Goal: Task Accomplishment & Management: Use online tool/utility

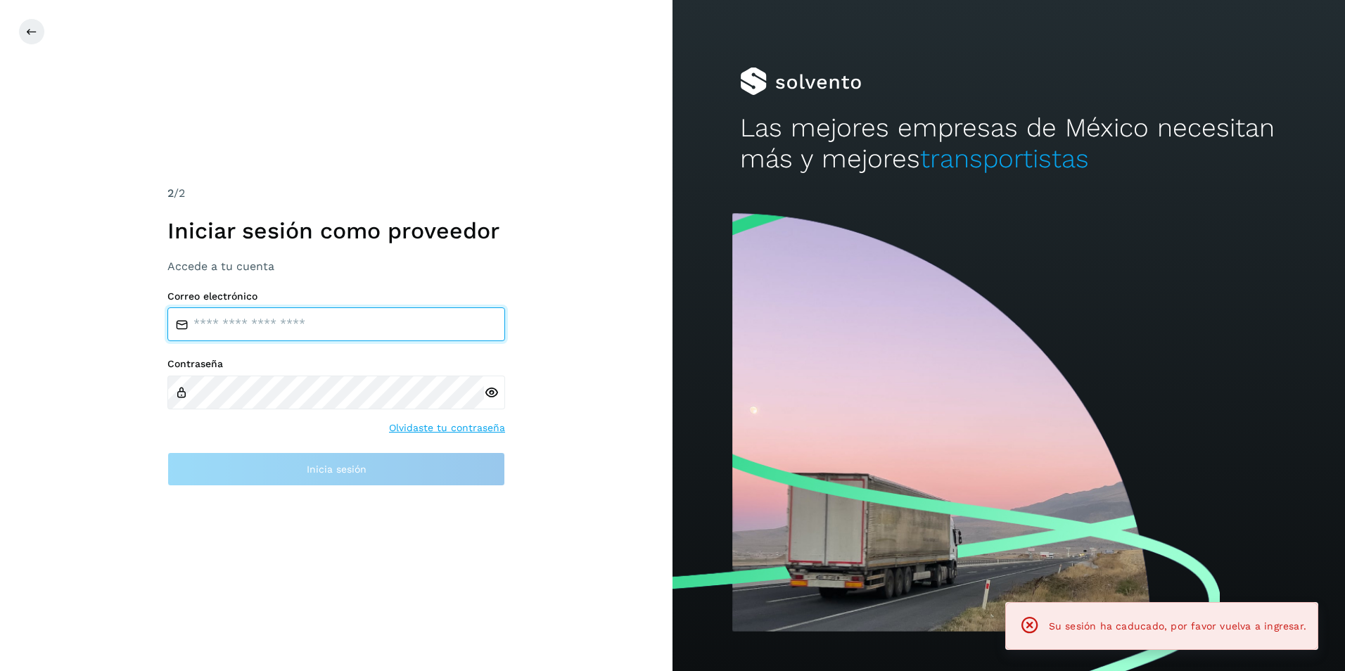
click at [322, 322] on input "email" at bounding box center [336, 324] width 338 height 34
type input "**********"
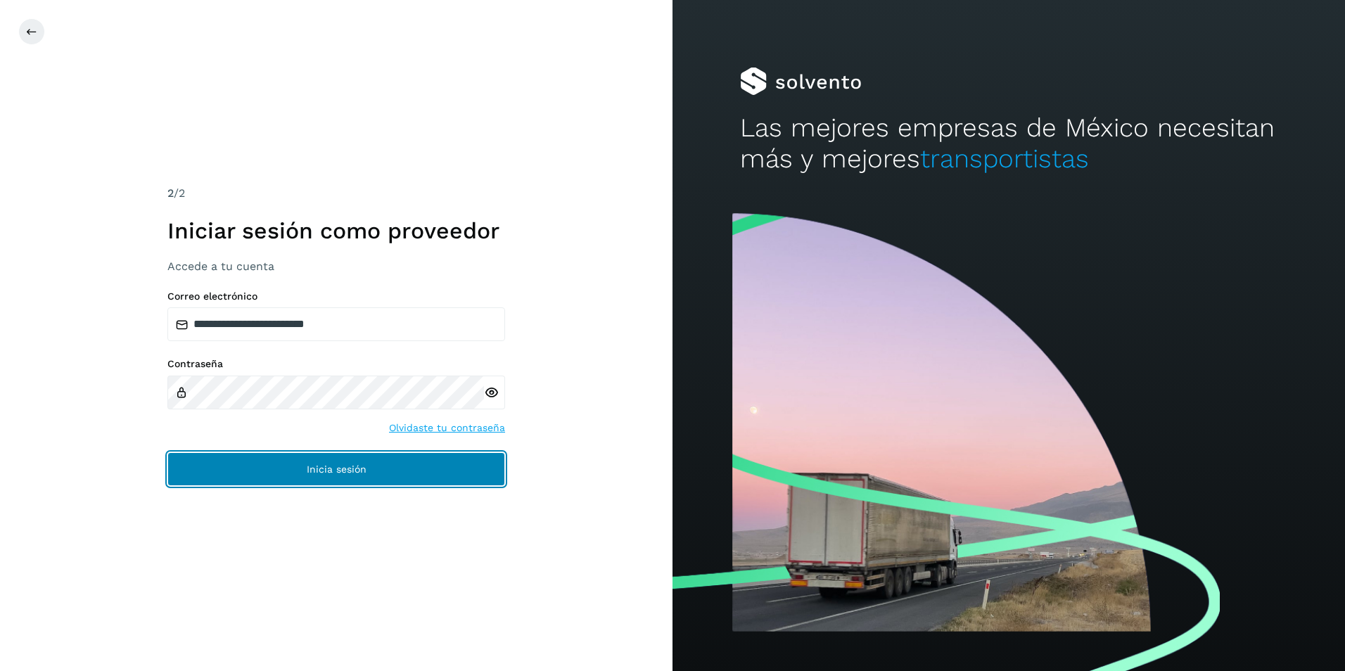
click at [373, 475] on button "Inicia sesión" at bounding box center [336, 469] width 338 height 34
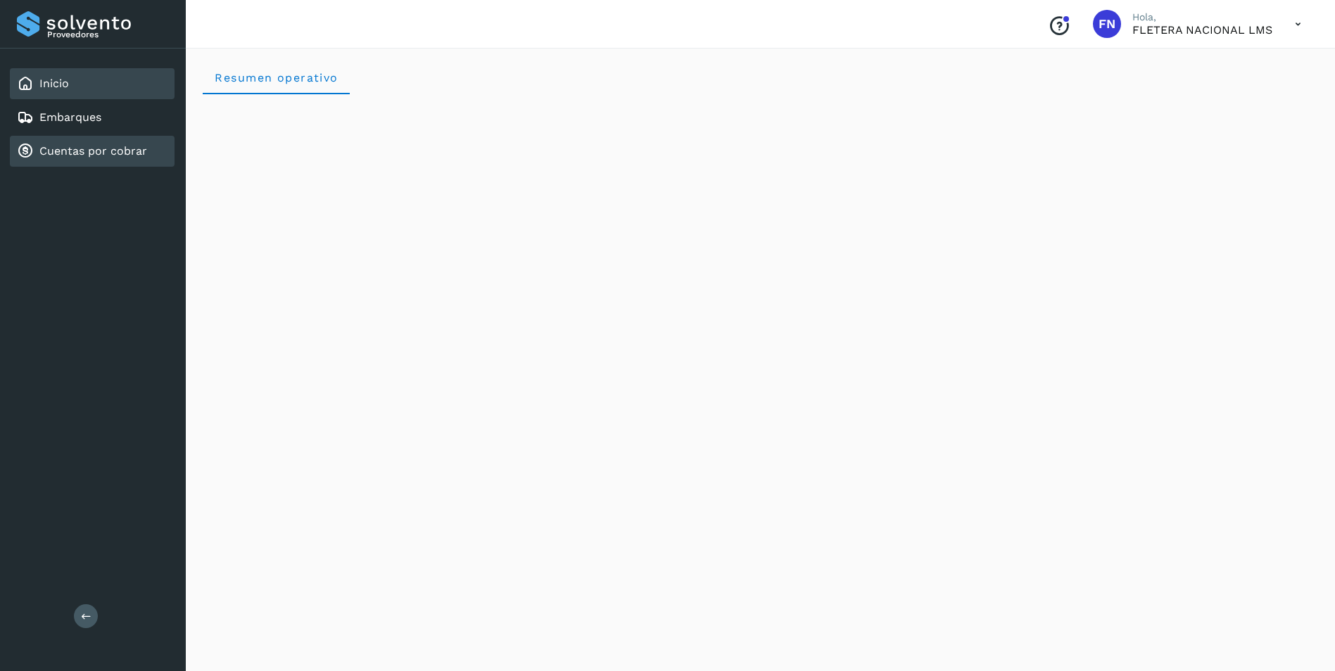
click at [94, 146] on link "Cuentas por cobrar" at bounding box center [93, 150] width 108 height 13
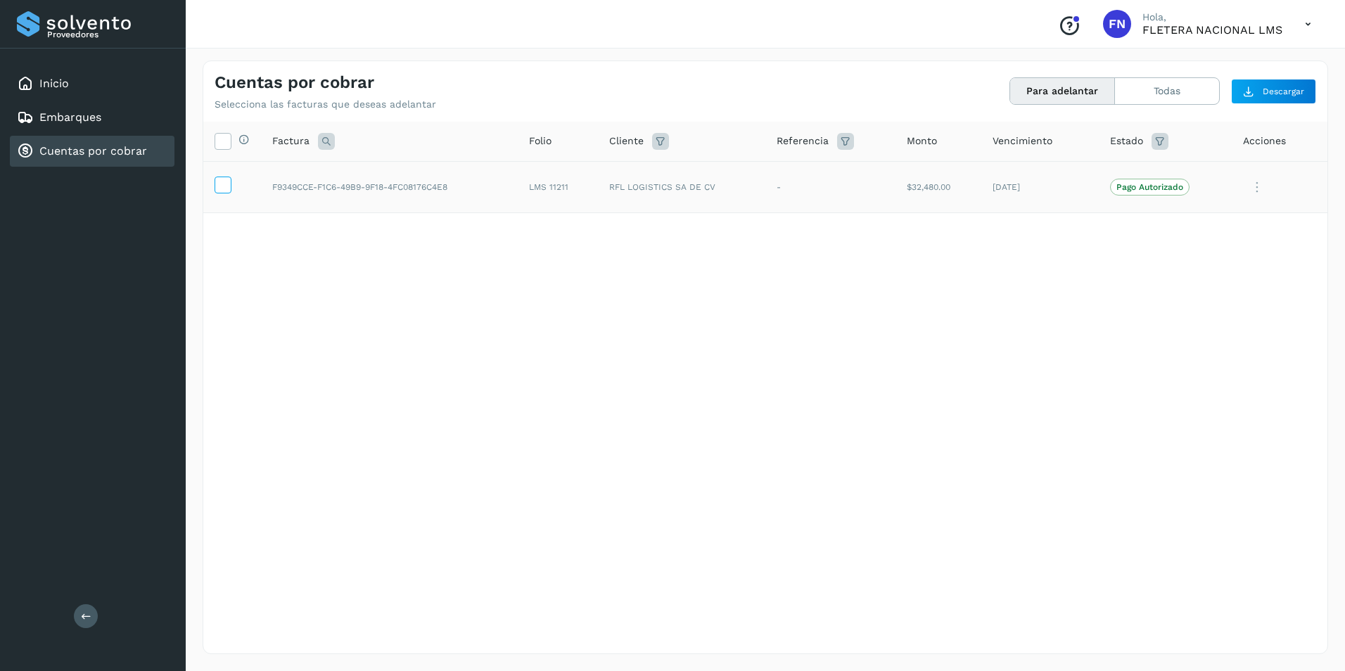
click at [229, 186] on icon at bounding box center [222, 184] width 15 height 15
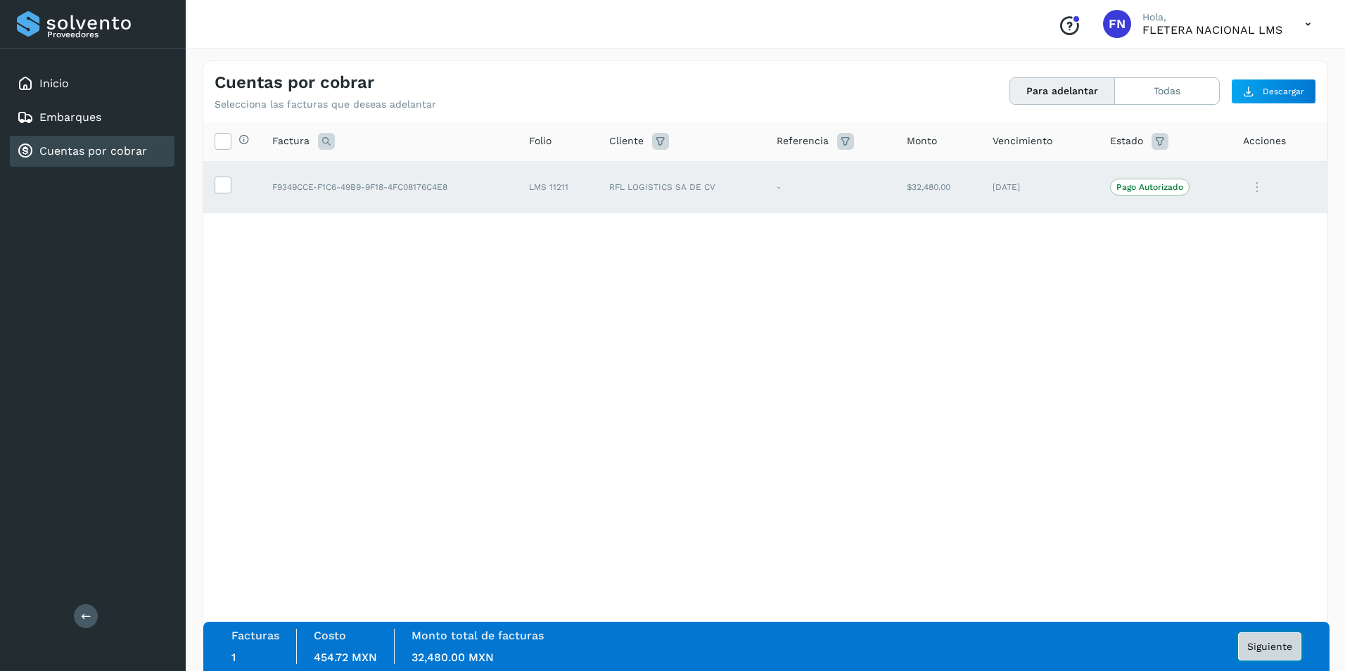
click at [1262, 642] on span "Siguiente" at bounding box center [1269, 647] width 45 height 10
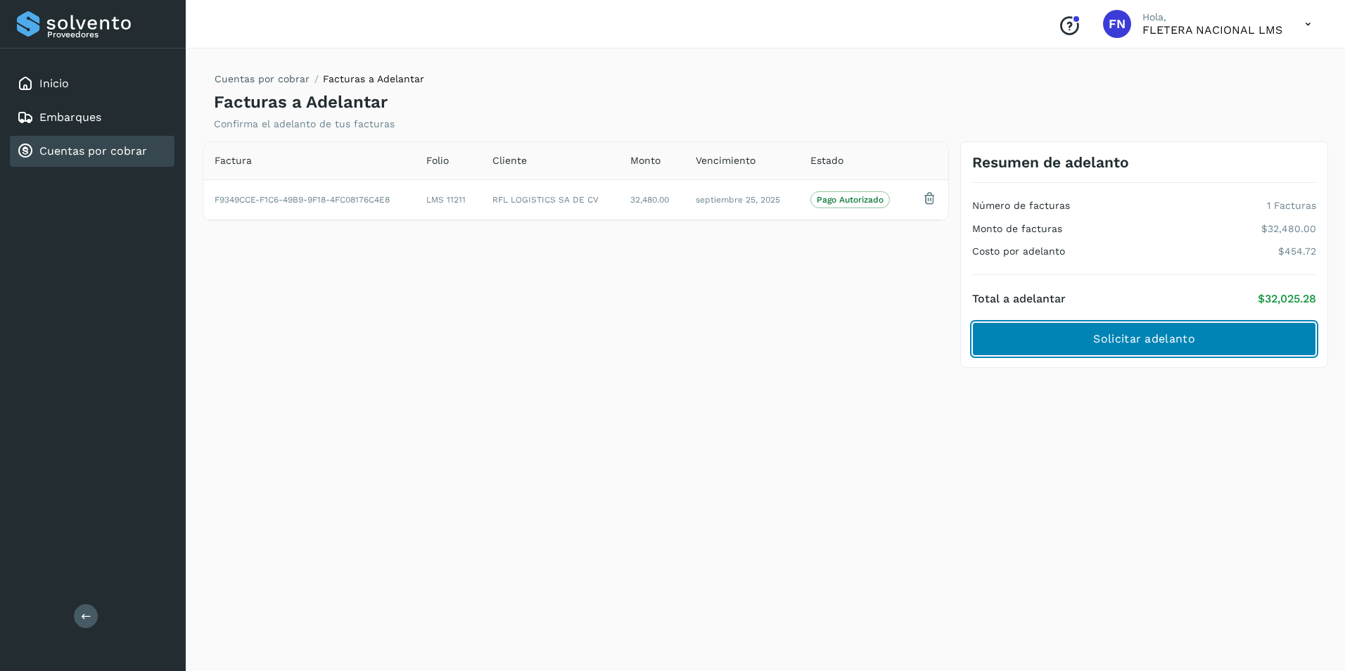
click at [1144, 337] on span "Solicitar adelanto" at bounding box center [1143, 338] width 101 height 15
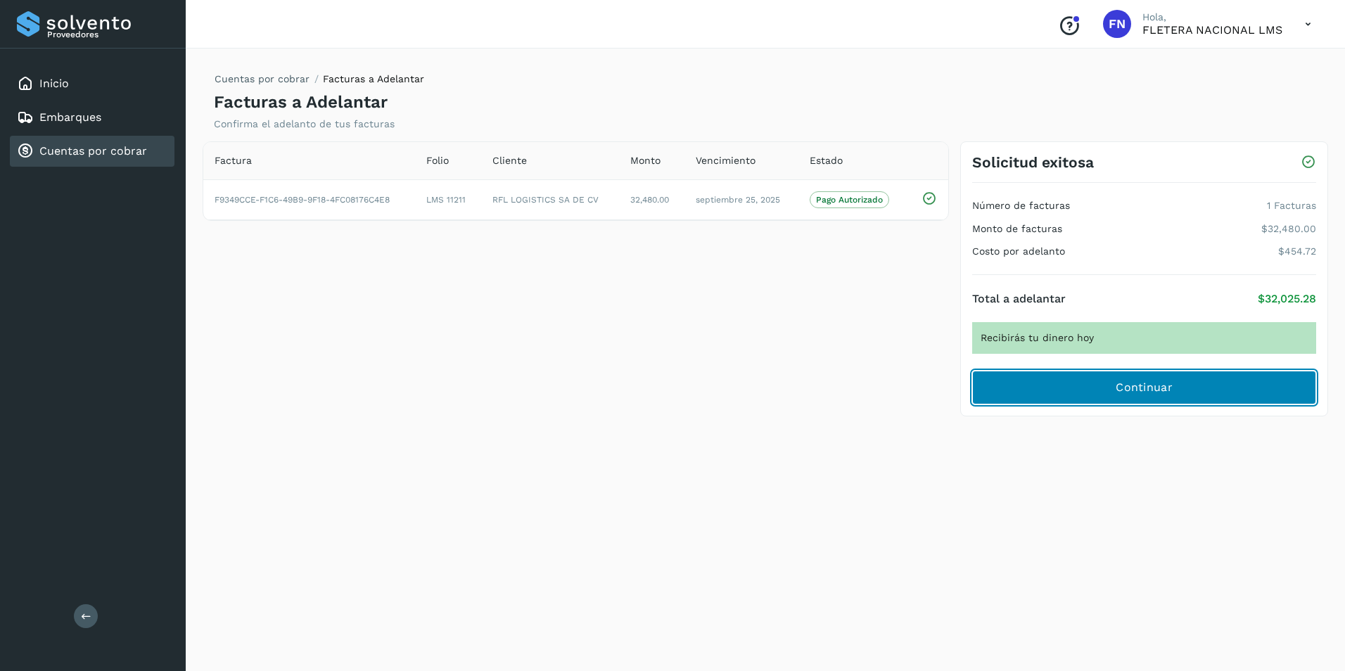
click at [1147, 388] on span "Continuar" at bounding box center [1144, 387] width 57 height 15
